Goal: Find specific page/section: Find specific page/section

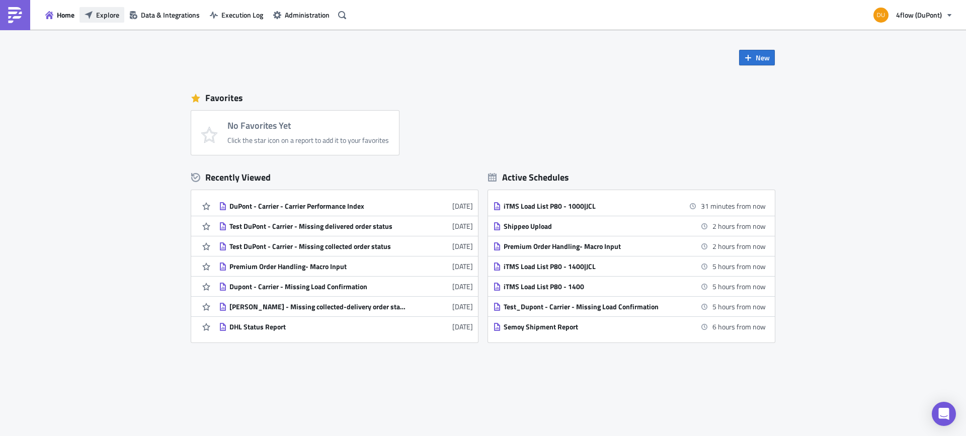
click at [104, 13] on span "Explore" at bounding box center [107, 15] width 23 height 11
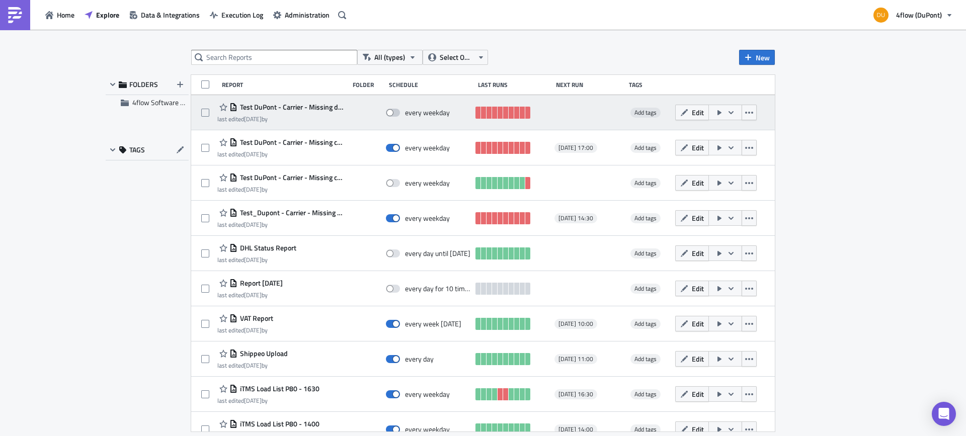
click at [391, 113] on span at bounding box center [393, 113] width 14 height 8
click at [391, 113] on input "checkbox" at bounding box center [391, 113] width 7 height 7
checkbox input "true"
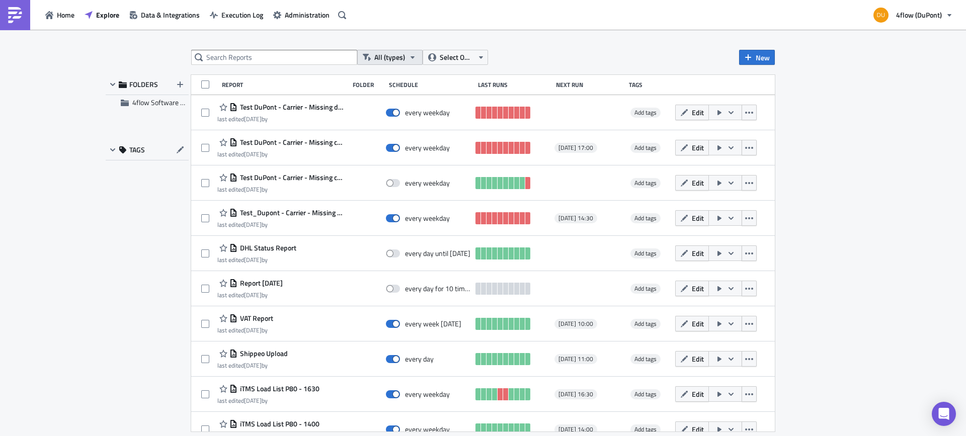
click at [414, 59] on icon "button" at bounding box center [413, 57] width 8 height 8
click at [477, 57] on icon "button" at bounding box center [481, 57] width 8 height 8
click at [533, 37] on div "All (types) Select Owner New FOLDERS 4flow Software KAM TAGS Report Folder Sche…" at bounding box center [483, 234] width 966 height 408
click at [301, 56] on input "text" at bounding box center [274, 57] width 166 height 15
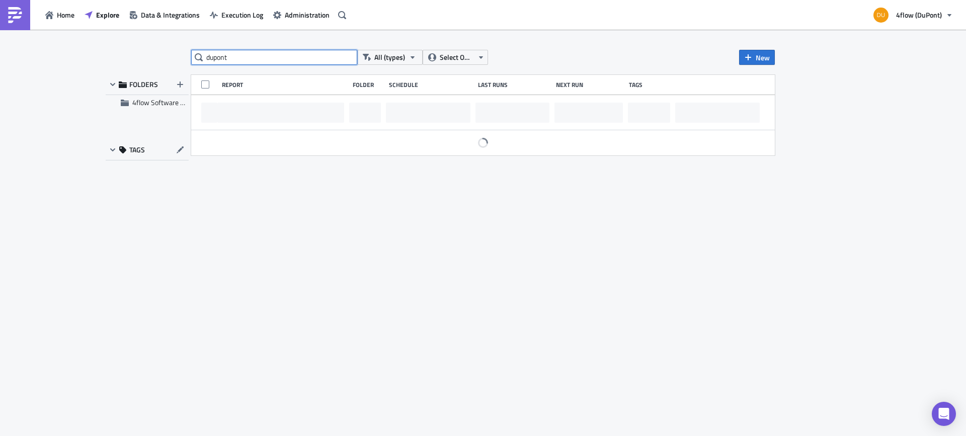
type input "dupont"
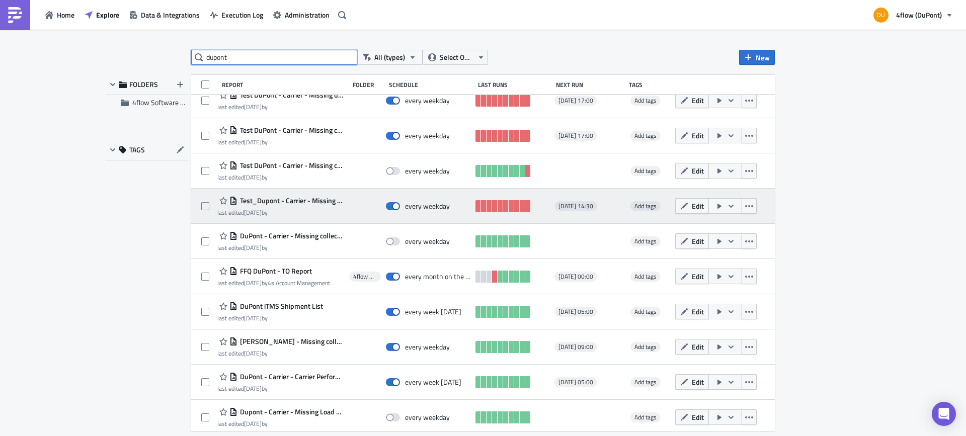
scroll to position [16, 0]
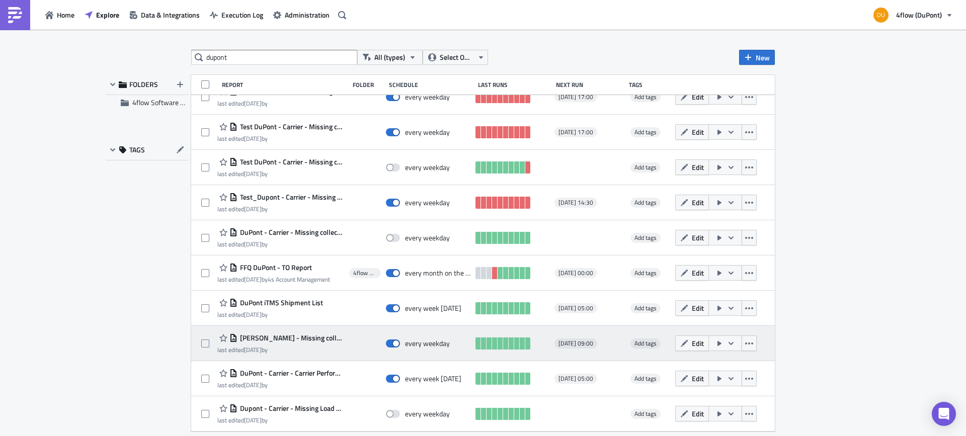
click at [296, 341] on span "[PERSON_NAME] - Missing collected-delivery order status" at bounding box center [291, 338] width 107 height 9
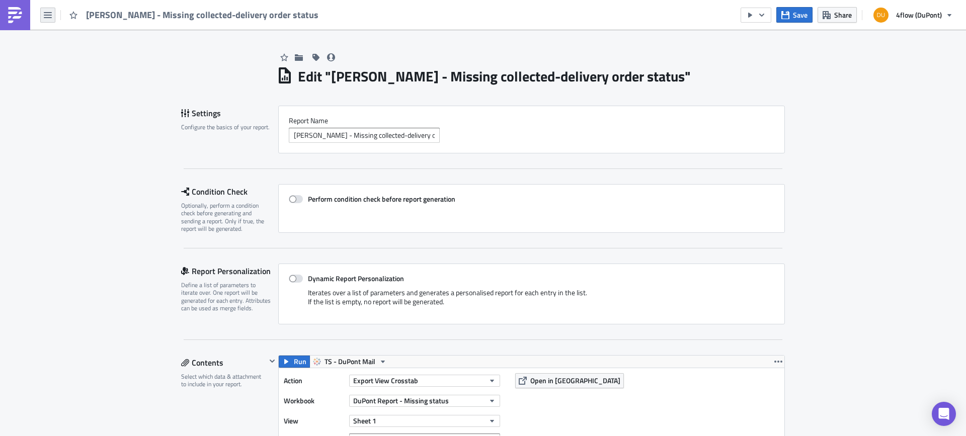
click at [45, 15] on icon "button" at bounding box center [48, 15] width 8 height 6
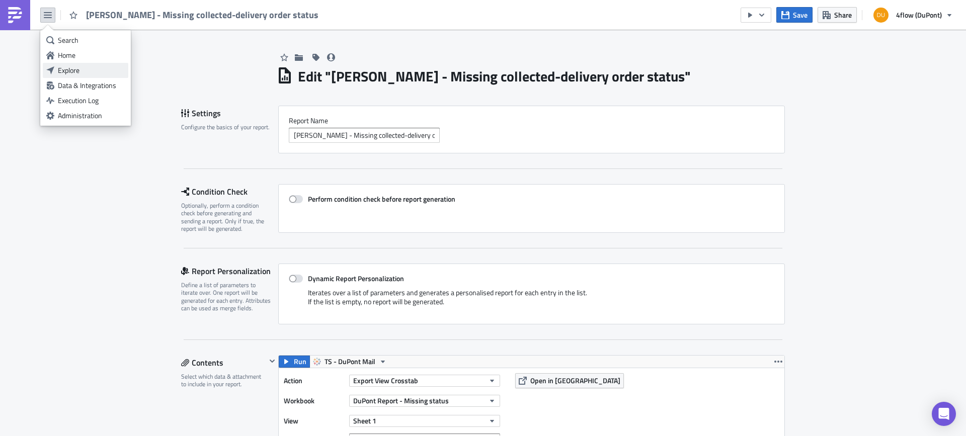
click at [71, 69] on div "Explore" at bounding box center [91, 70] width 67 height 10
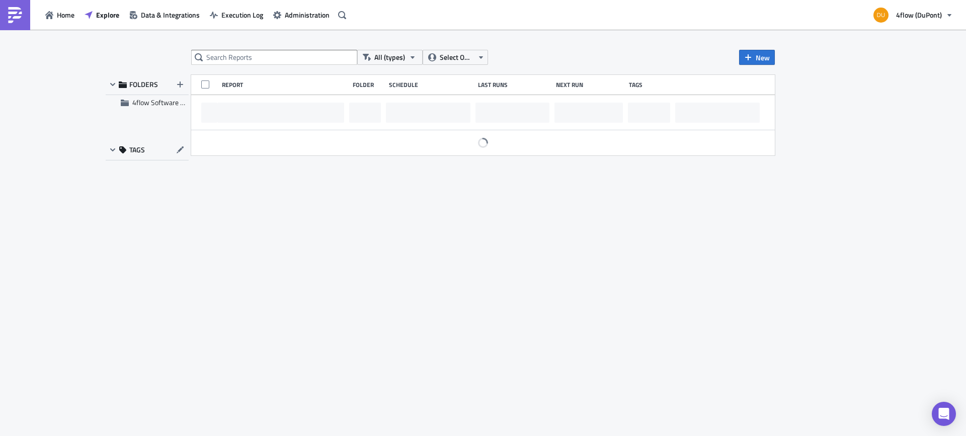
click at [893, 167] on div "All (types) Select Owner New FOLDERS 4flow Software KAM TAGS Report Folder Sche…" at bounding box center [483, 234] width 966 height 408
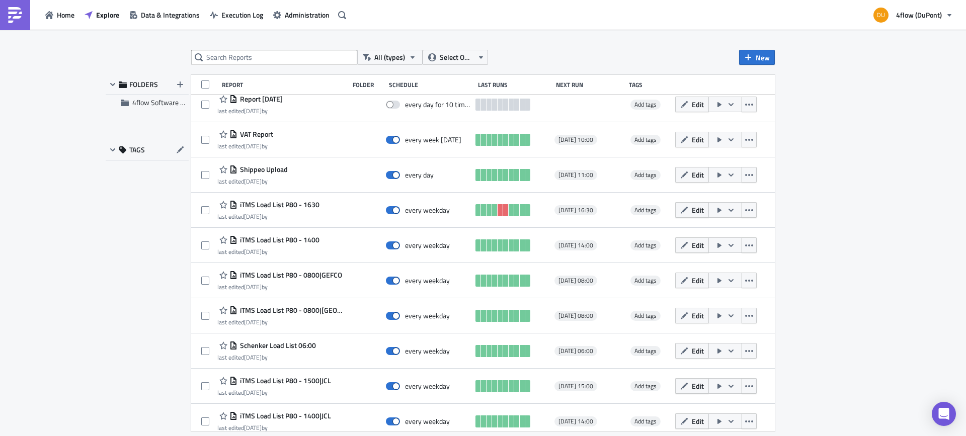
scroll to position [217, 0]
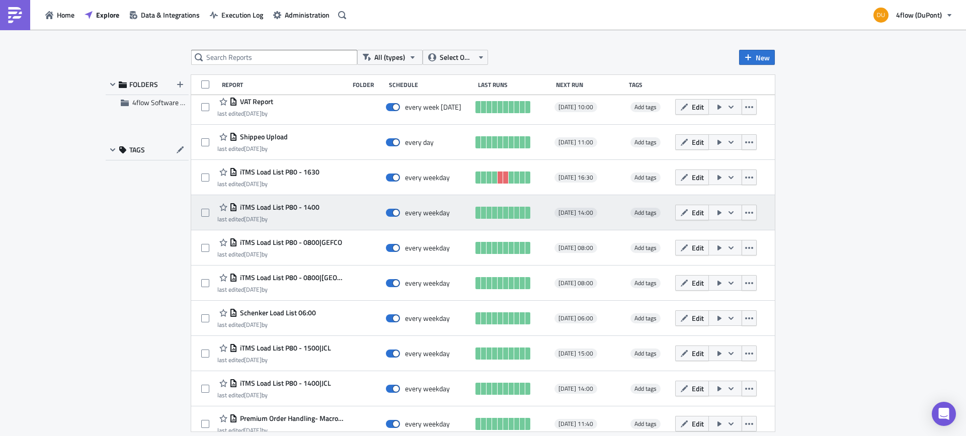
click at [294, 204] on span "iTMS Load List P80 - 1400" at bounding box center [279, 207] width 82 height 9
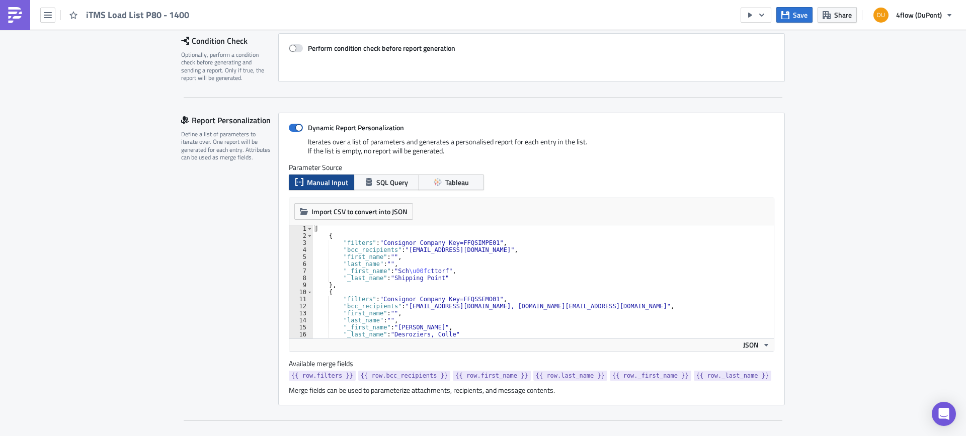
scroll to position [101, 0]
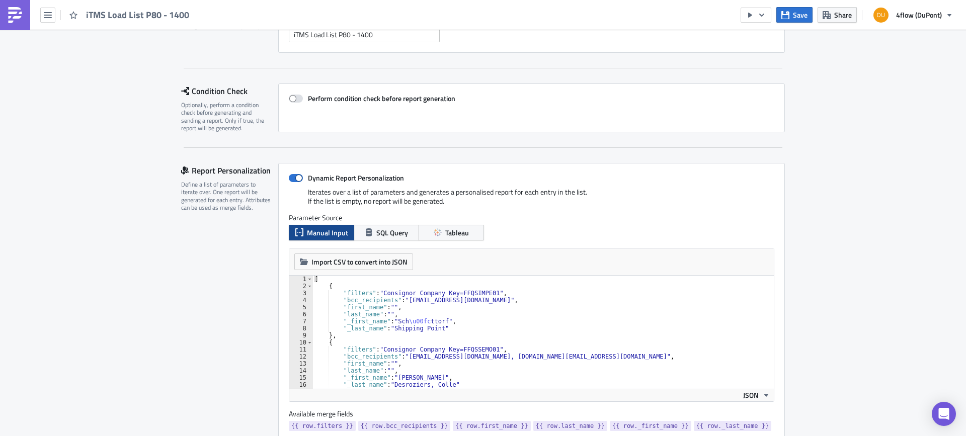
click at [50, 23] on div "iTMS Load List P80 - 1400" at bounding box center [97, 15] width 195 height 30
click at [49, 19] on button "button" at bounding box center [47, 15] width 15 height 15
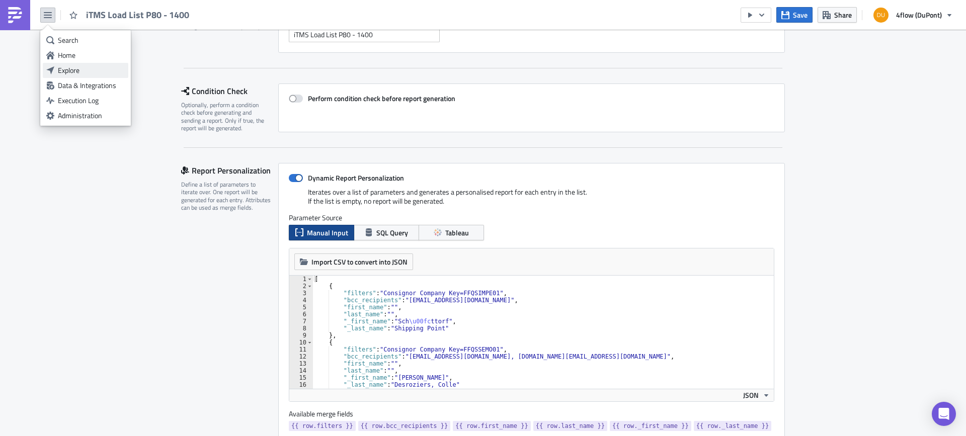
click at [79, 68] on div "Explore" at bounding box center [91, 70] width 67 height 10
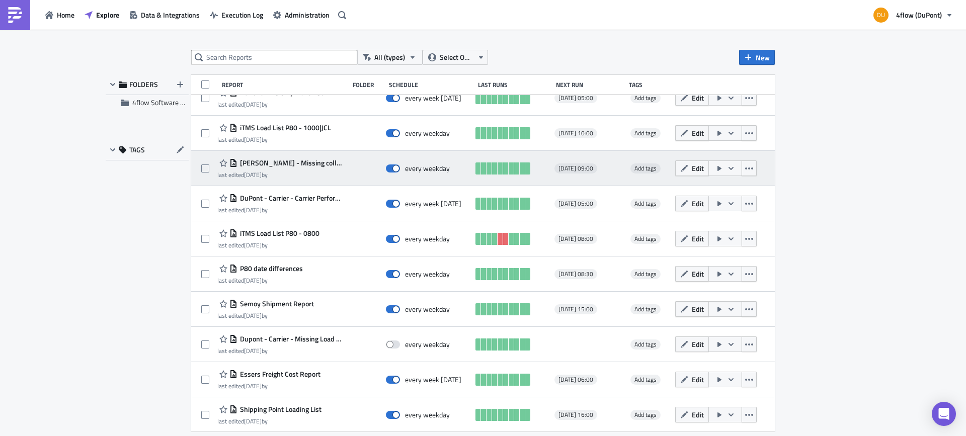
scroll to position [861, 0]
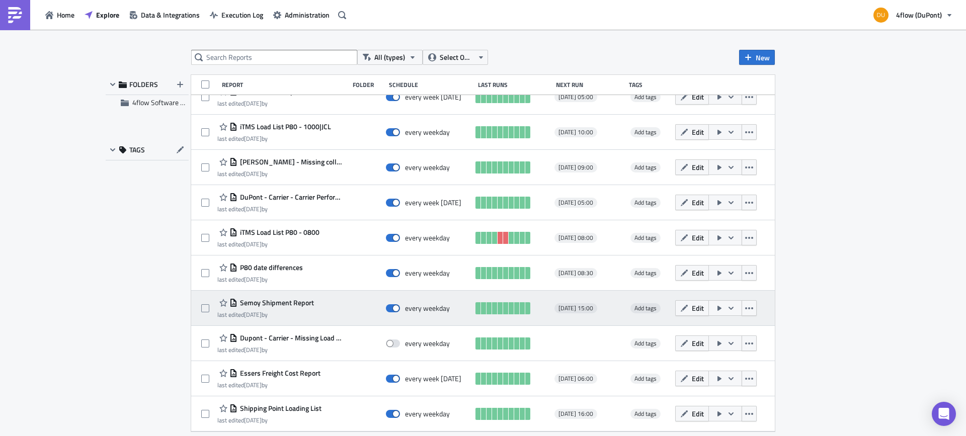
click at [285, 301] on span "Semoy Shipment Report" at bounding box center [276, 302] width 76 height 9
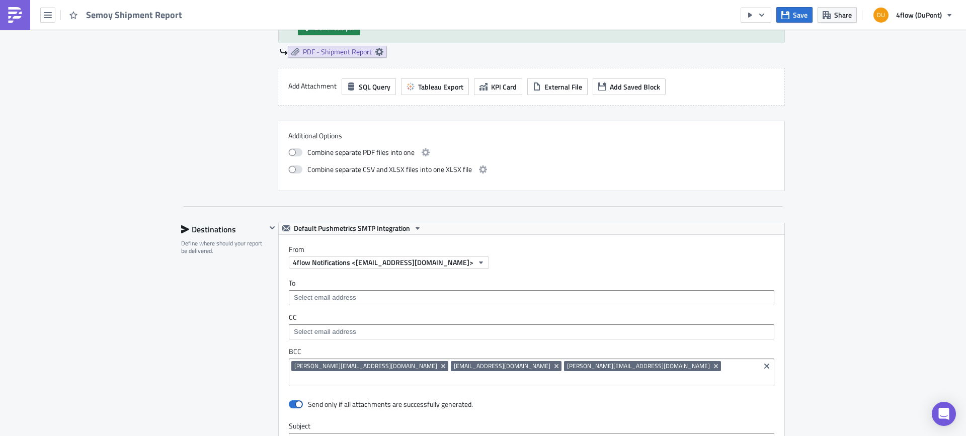
scroll to position [906, 0]
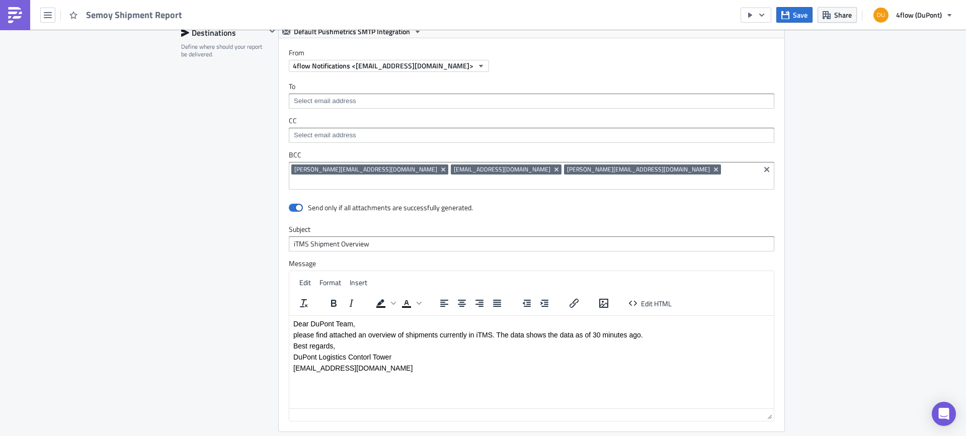
click at [56, 18] on div "Semoy Shipment Report" at bounding box center [94, 15] width 188 height 30
click at [48, 18] on icon "button" at bounding box center [48, 15] width 8 height 6
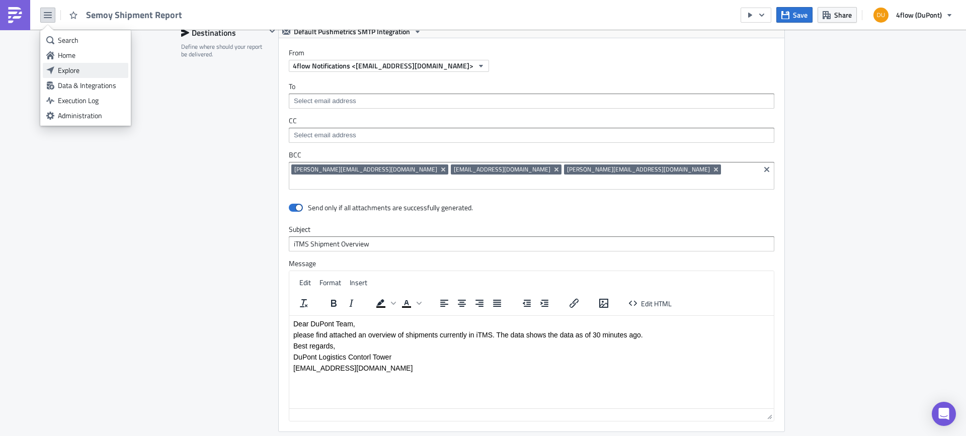
click at [64, 69] on div "Explore" at bounding box center [91, 70] width 67 height 10
